Goal: Information Seeking & Learning: Learn about a topic

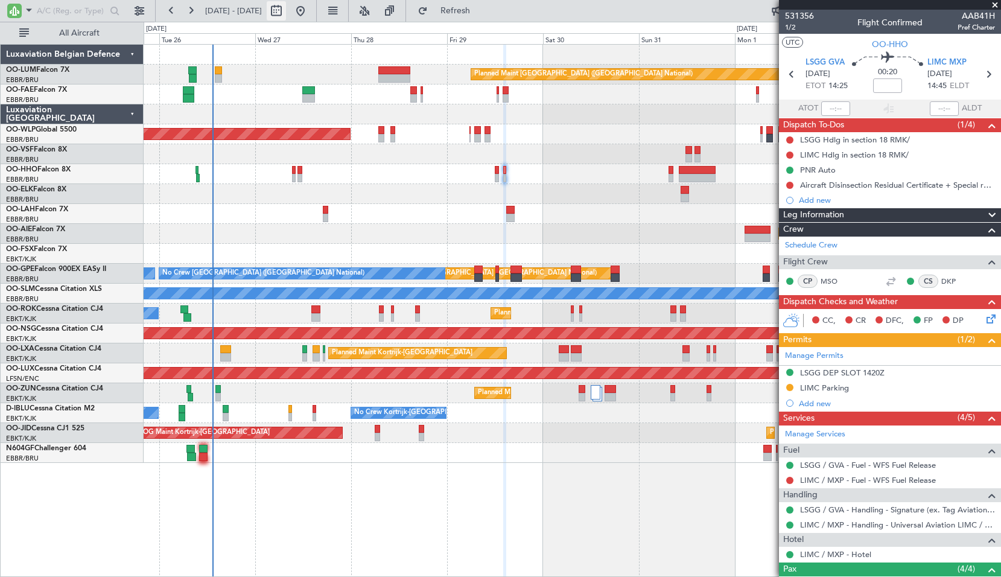
click at [286, 9] on button at bounding box center [276, 10] width 19 height 19
select select "8"
select select "2025"
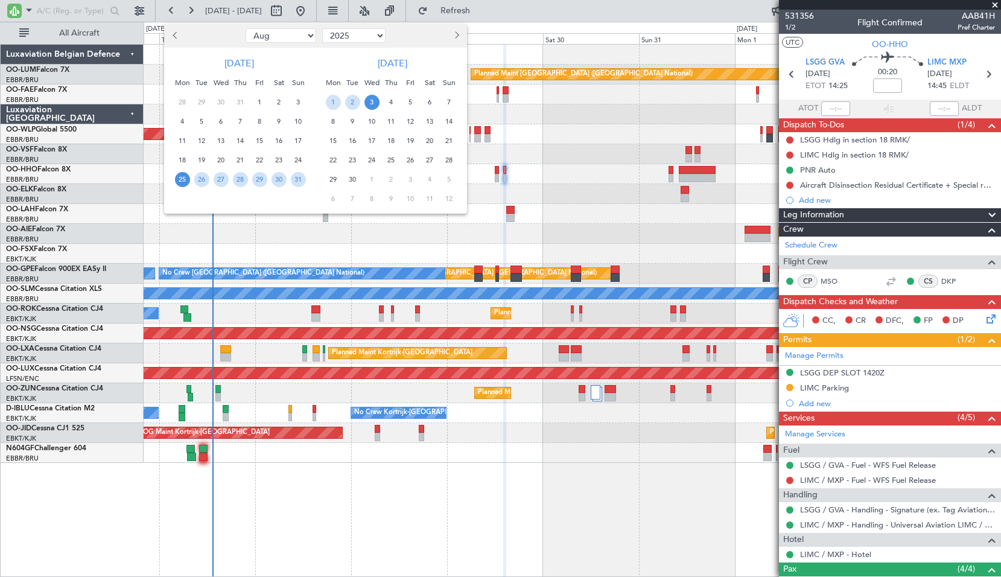
click at [290, 34] on select "Jan Feb Mar Apr May Jun [DATE] Aug Sep Oct Nov Dec" at bounding box center [281, 35] width 71 height 14
select select "10"
click at [246, 28] on select "Jan Feb Mar Apr May Jun [DATE] Aug Sep Oct Nov Dec" at bounding box center [281, 35] width 71 height 14
click at [182, 141] on span "13" at bounding box center [182, 140] width 15 height 15
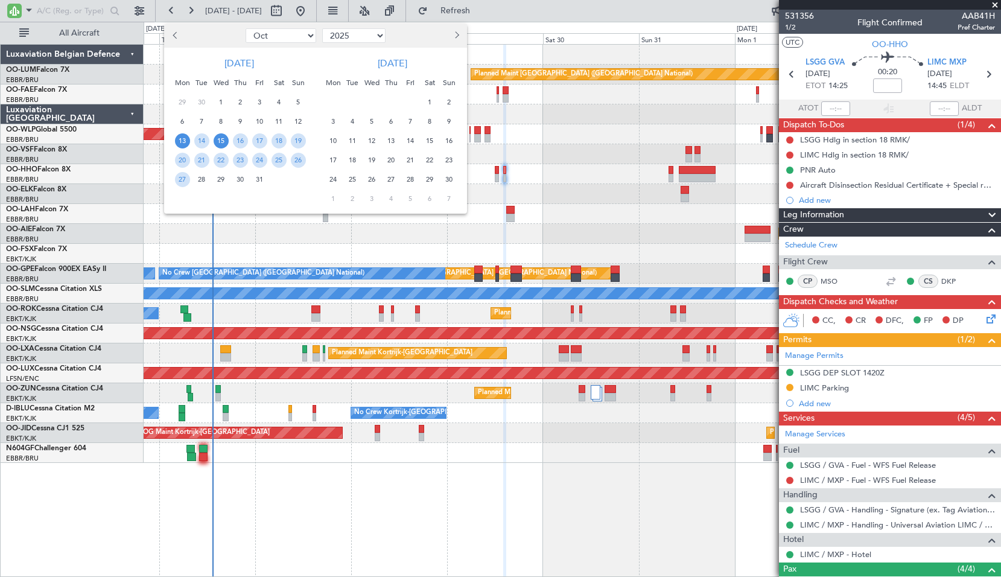
click at [223, 144] on span "15" at bounding box center [221, 140] width 15 height 15
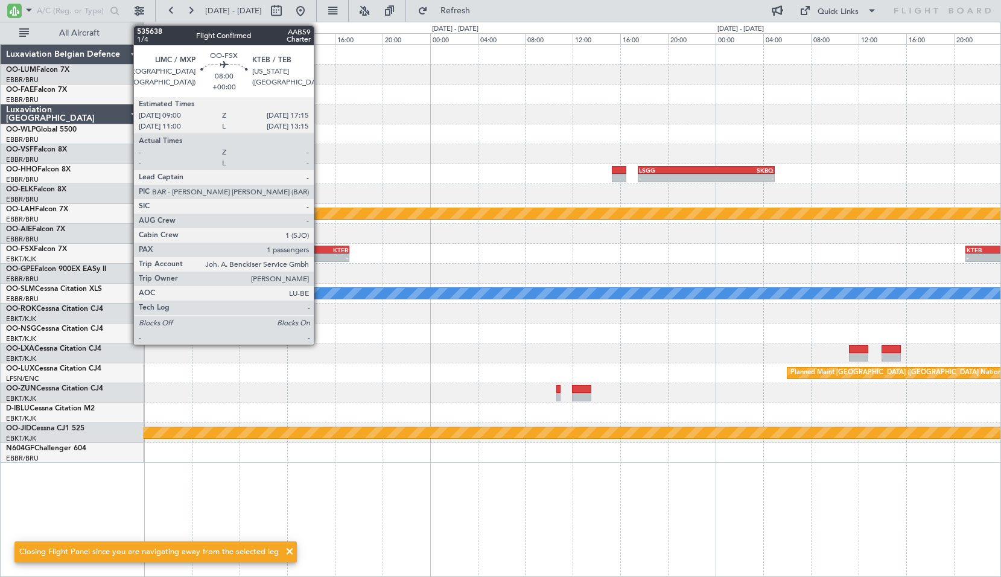
click at [319, 250] on div "KTEB" at bounding box center [324, 249] width 48 height 7
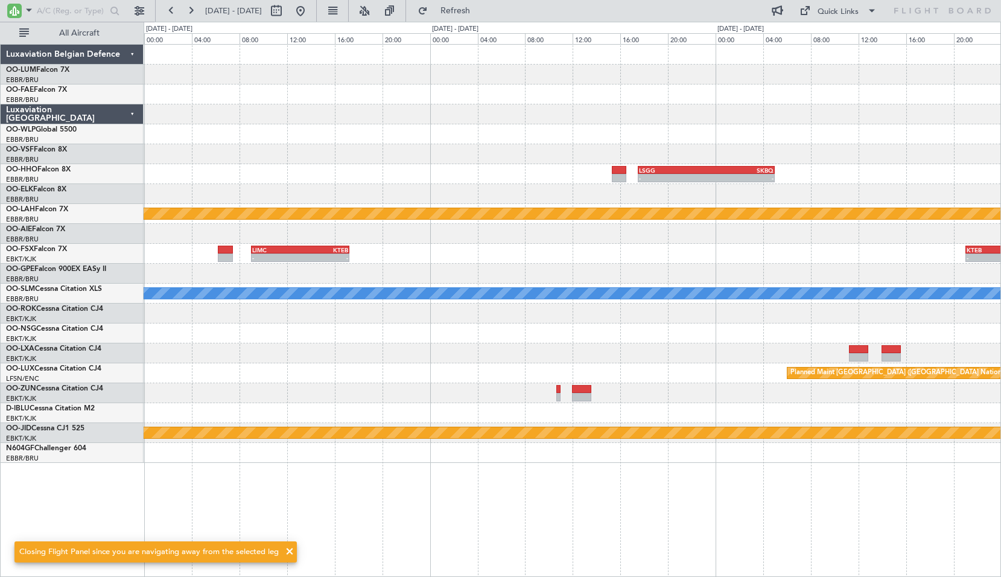
click at [443, 252] on div "- - LIMC 09:00 Z KTEB 17:15 Z - - KTEB 21:00 Z LIMC 04:25 Z" at bounding box center [572, 254] width 857 height 20
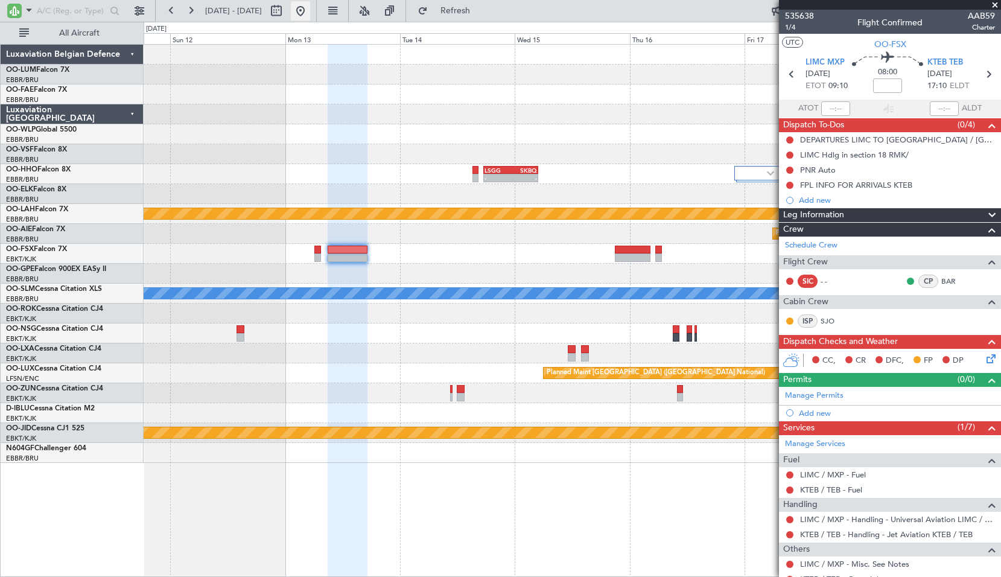
click at [310, 18] on button at bounding box center [300, 10] width 19 height 19
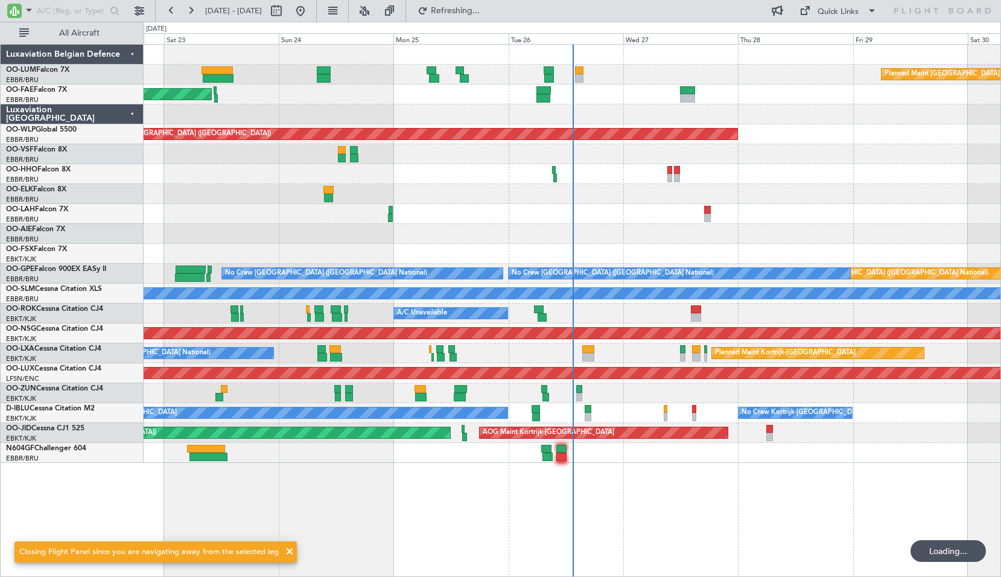
click at [479, 238] on div at bounding box center [572, 234] width 857 height 20
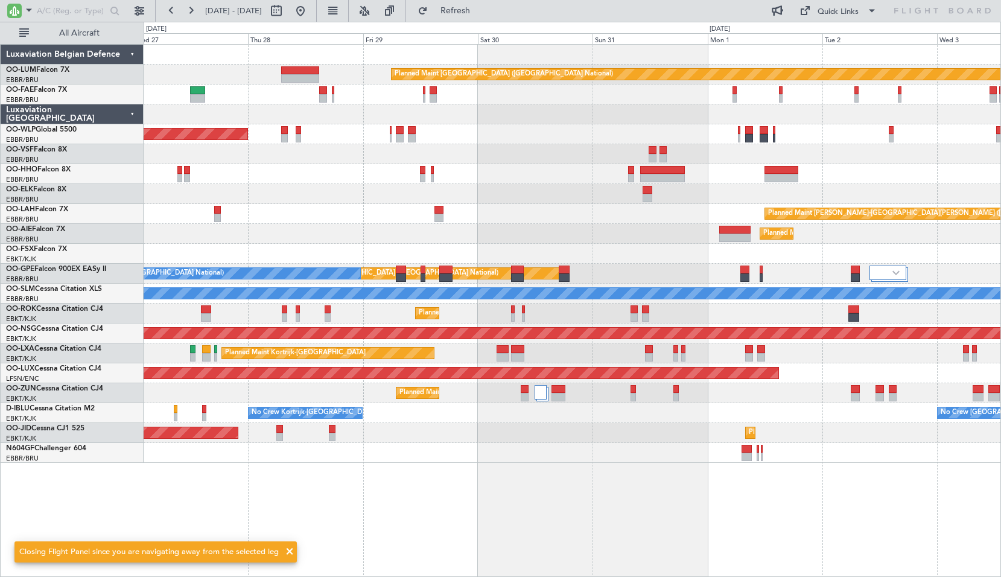
click at [561, 241] on div "Planned Maint [GEOGRAPHIC_DATA] ([GEOGRAPHIC_DATA])" at bounding box center [572, 234] width 857 height 20
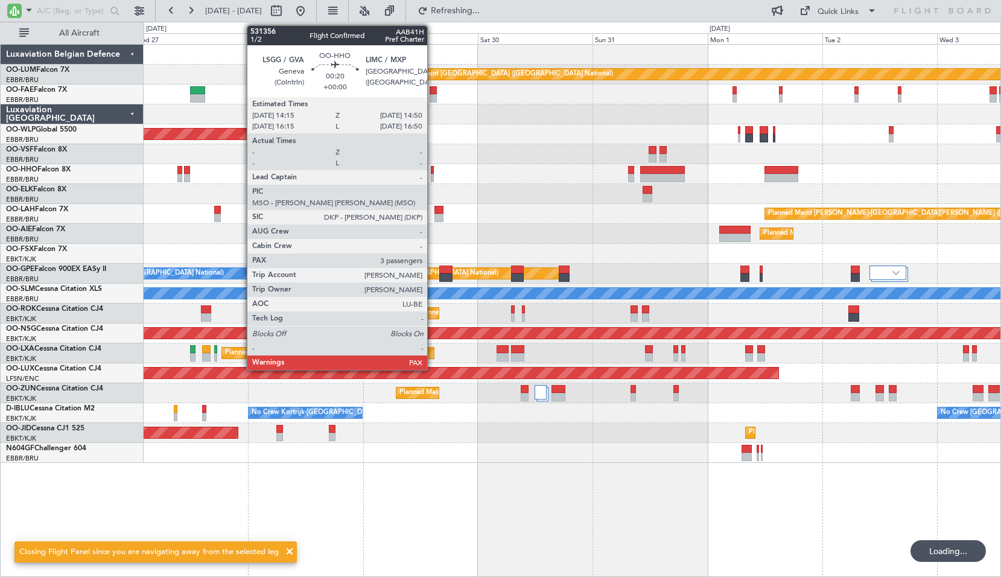
click at [433, 169] on div at bounding box center [432, 170] width 3 height 8
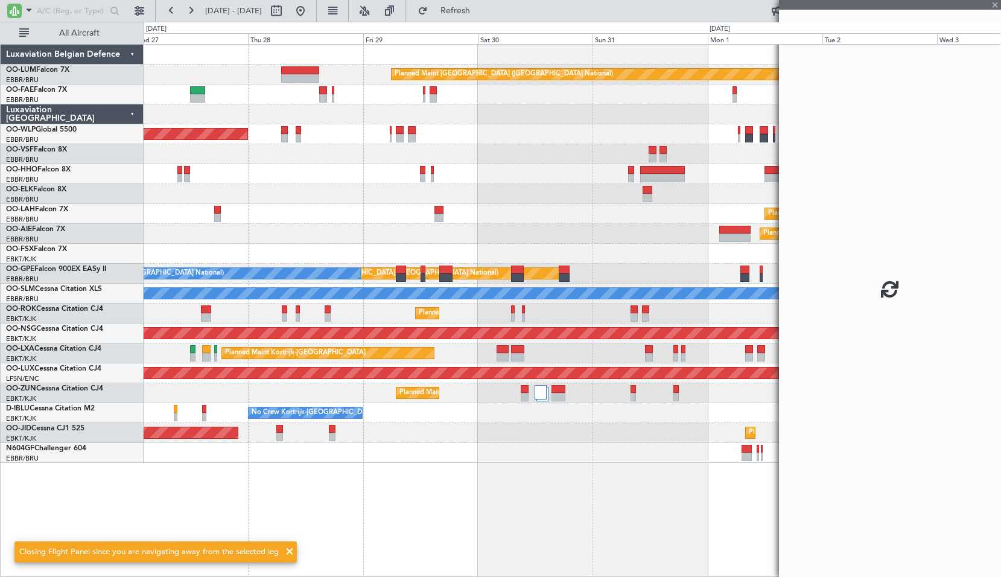
click at [471, 177] on div at bounding box center [572, 174] width 857 height 20
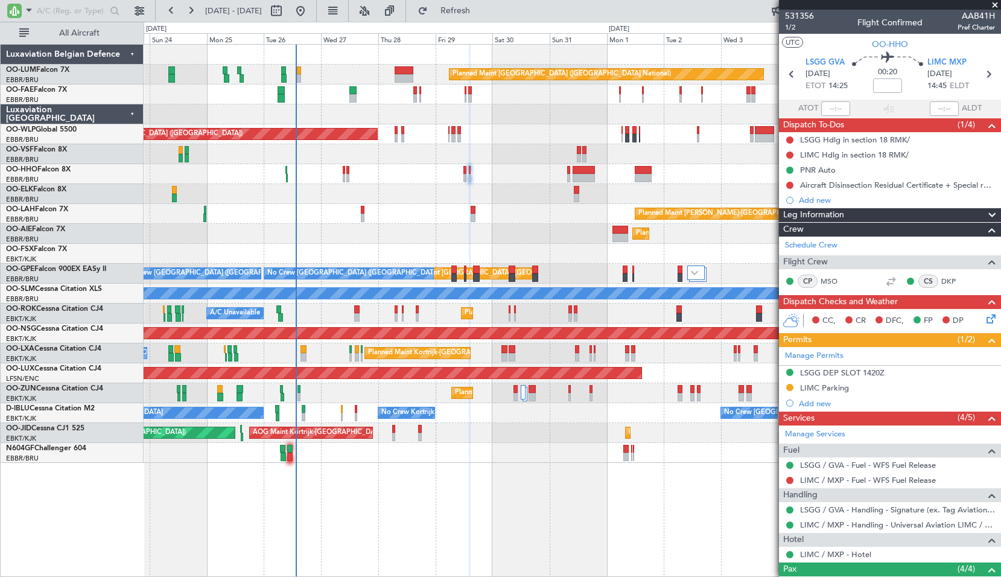
click at [591, 210] on div "Planned Maint [PERSON_NAME]-[GEOGRAPHIC_DATA][PERSON_NAME] ([GEOGRAPHIC_DATA][P…" at bounding box center [572, 214] width 857 height 20
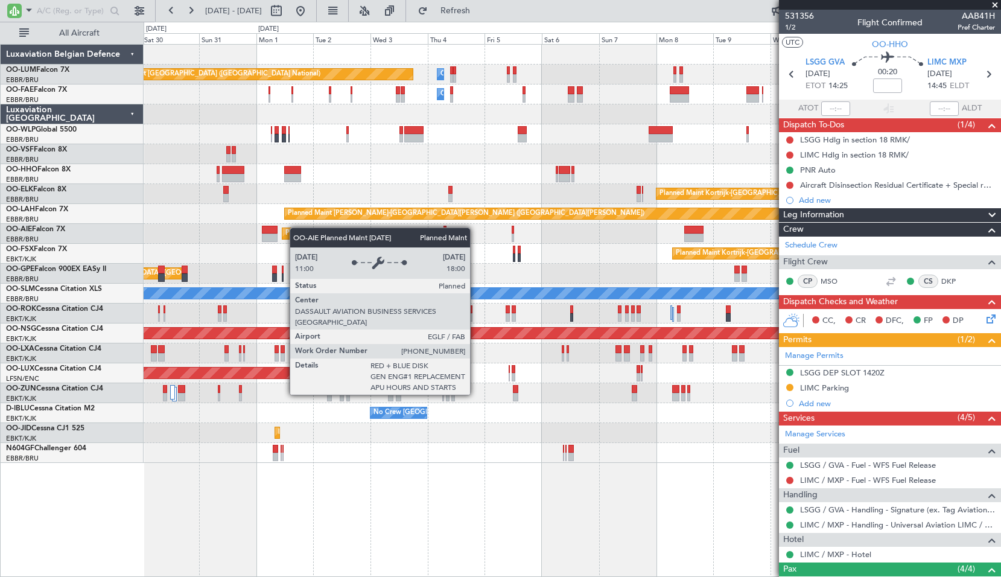
click at [296, 228] on div "Planned Maint [GEOGRAPHIC_DATA] ([GEOGRAPHIC_DATA])" at bounding box center [290, 234] width 17 height 12
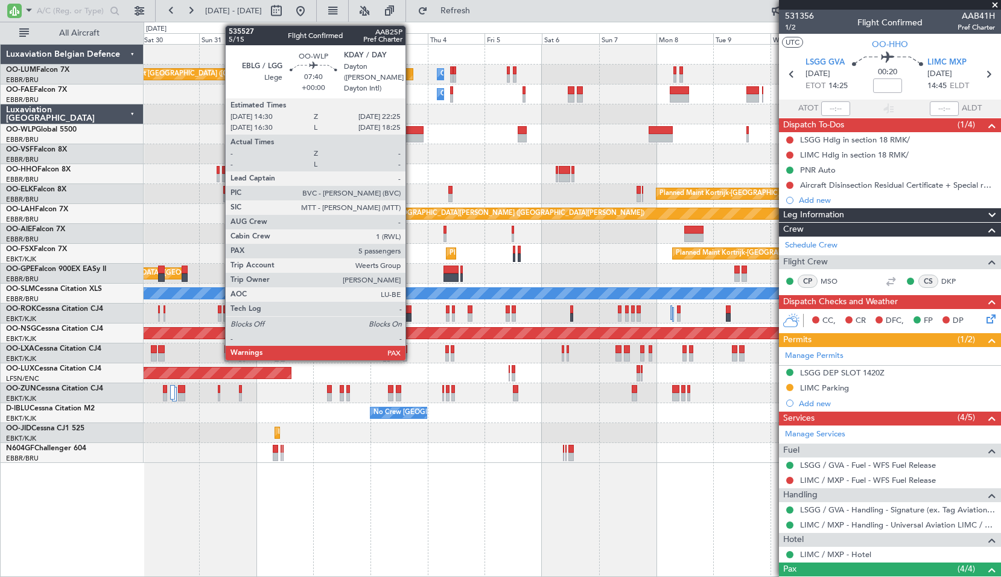
click at [411, 133] on div at bounding box center [413, 130] width 19 height 8
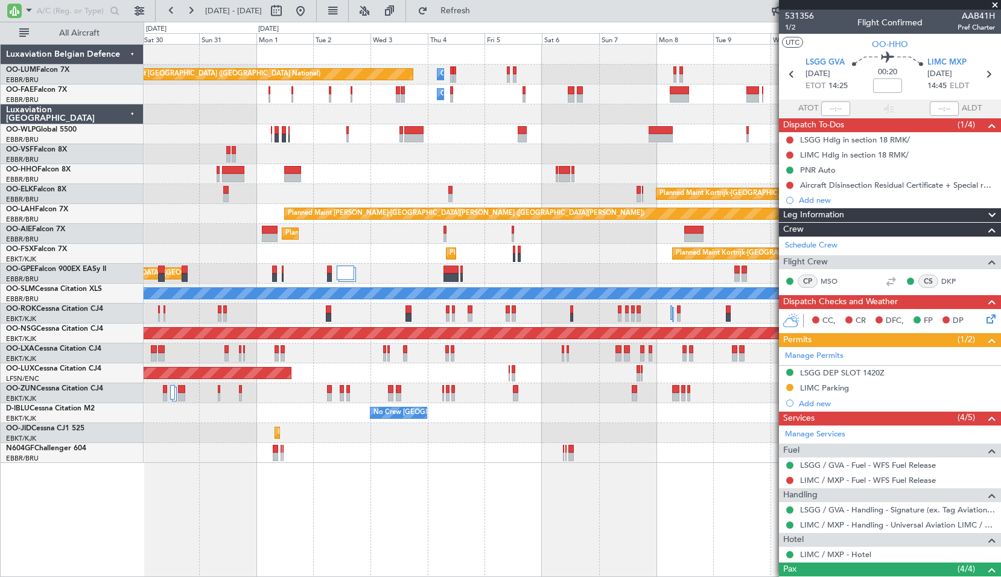
click at [443, 146] on div at bounding box center [572, 154] width 857 height 20
type input "5"
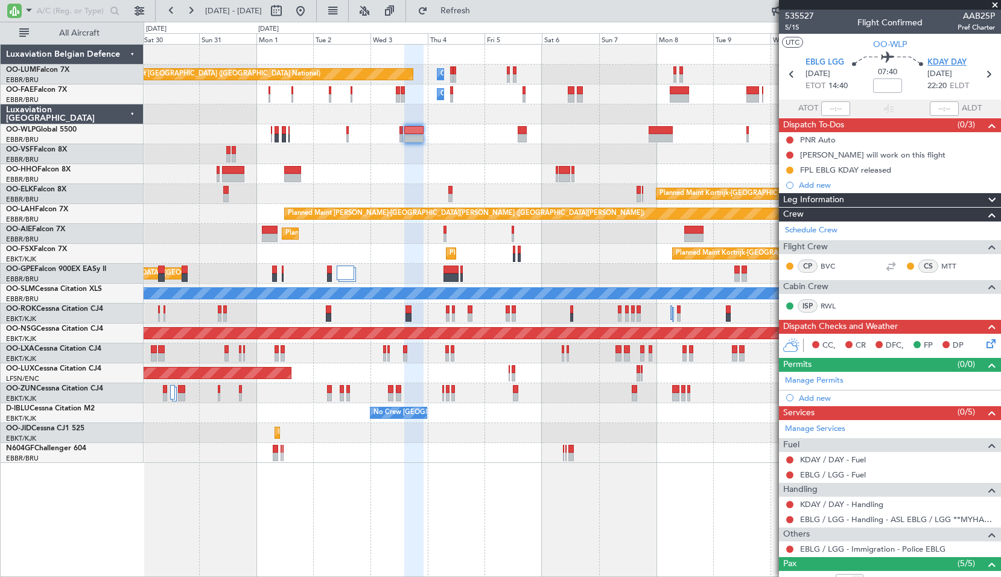
click at [940, 58] on span "KDAY DAY" at bounding box center [947, 63] width 39 height 12
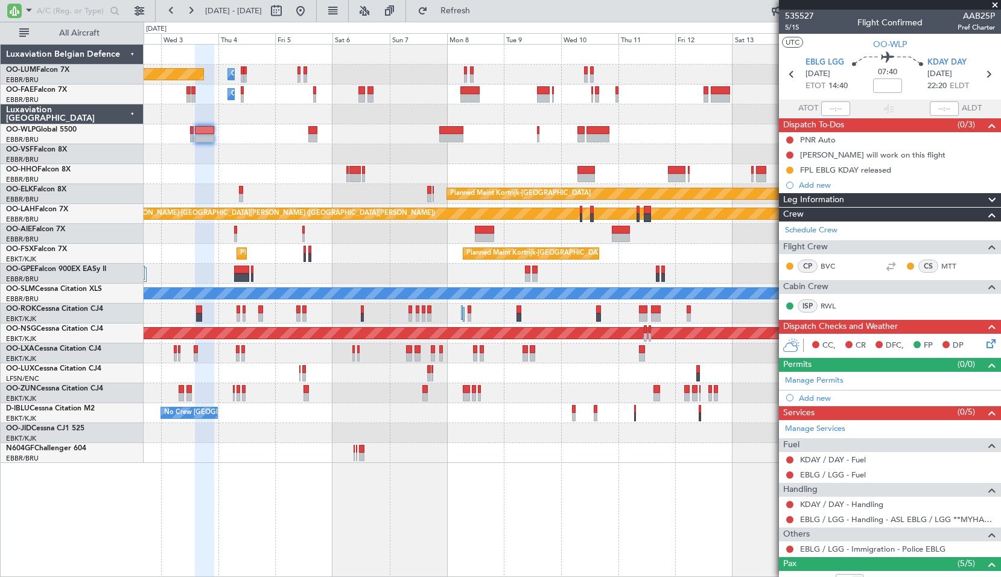
click at [508, 159] on div at bounding box center [572, 154] width 857 height 20
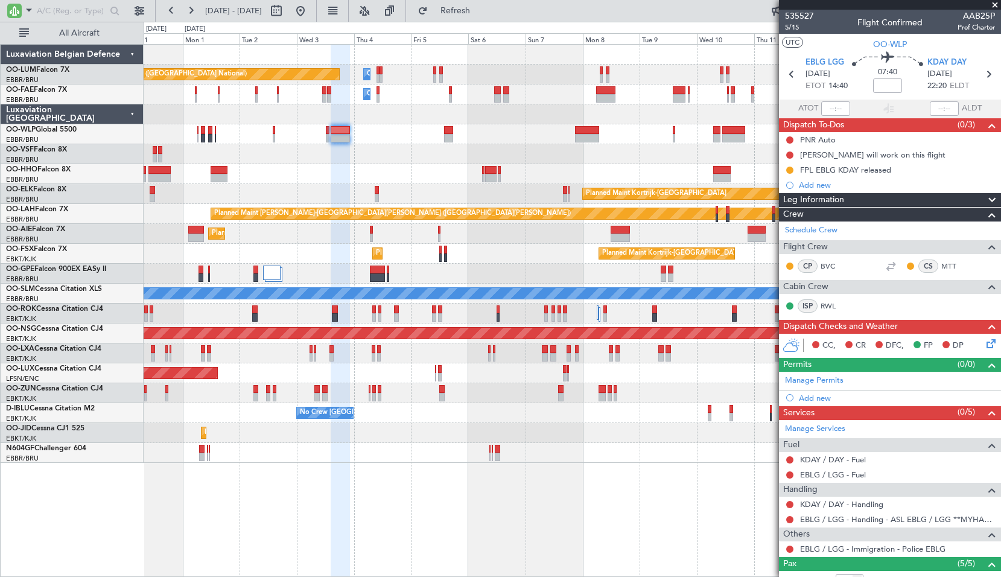
click at [563, 158] on div at bounding box center [572, 154] width 857 height 20
